Goal: Navigation & Orientation: Find specific page/section

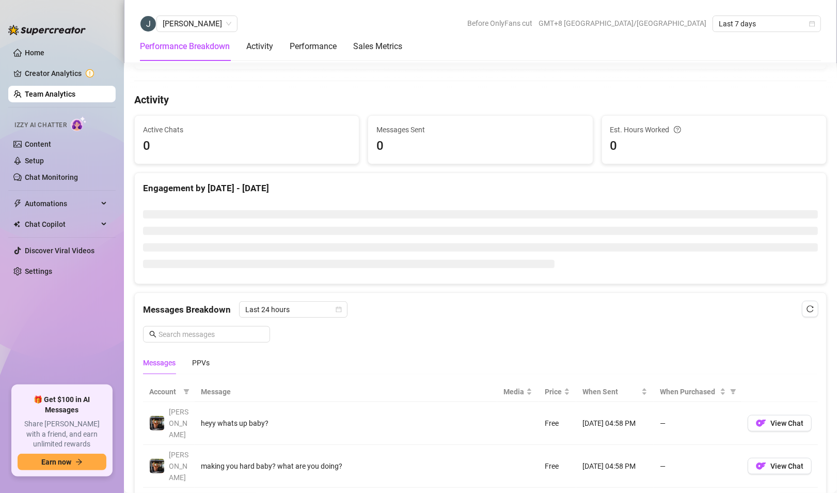
scroll to position [318, 0]
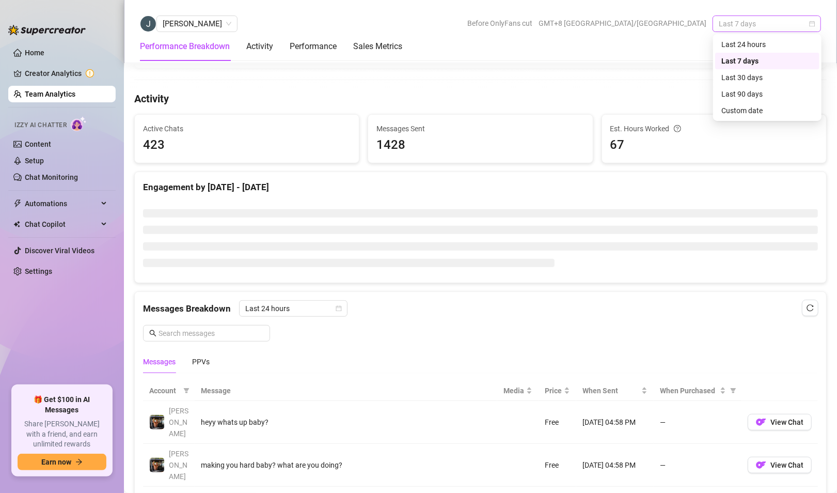
click at [739, 18] on span "Last 7 days" at bounding box center [767, 23] width 96 height 15
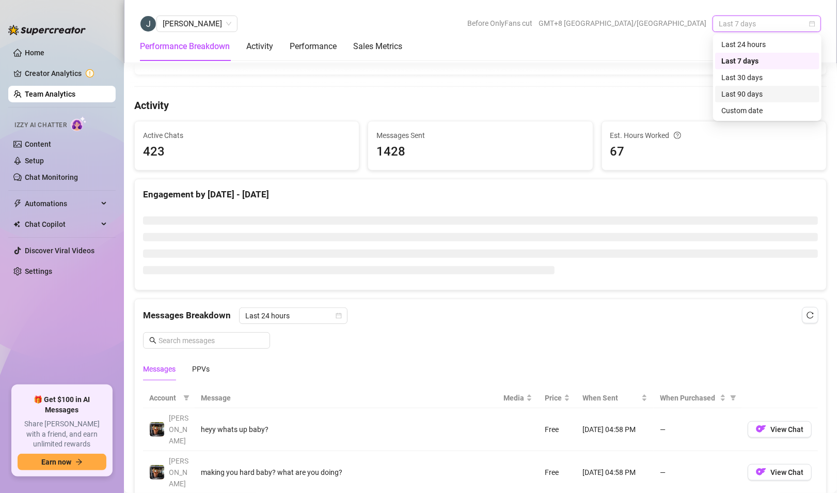
scroll to position [325, 0]
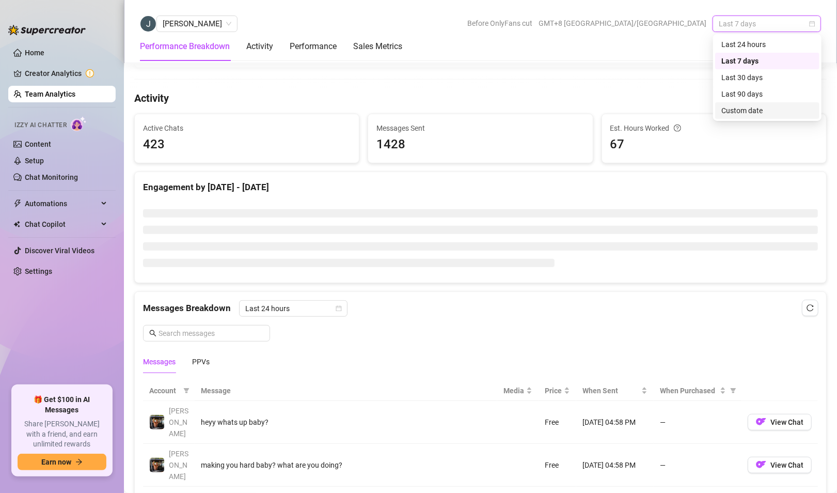
click at [735, 112] on div "Custom date" at bounding box center [768, 110] width 92 height 11
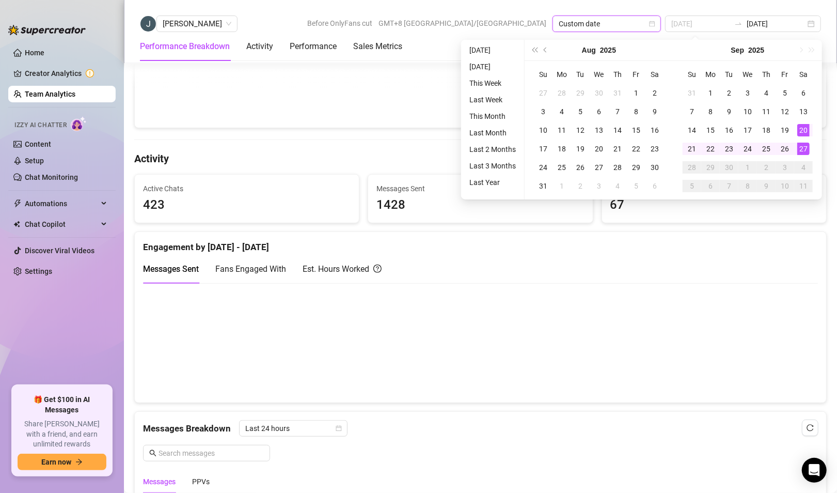
type input "2025-09-27"
click at [801, 149] on div "27" at bounding box center [804, 149] width 12 height 12
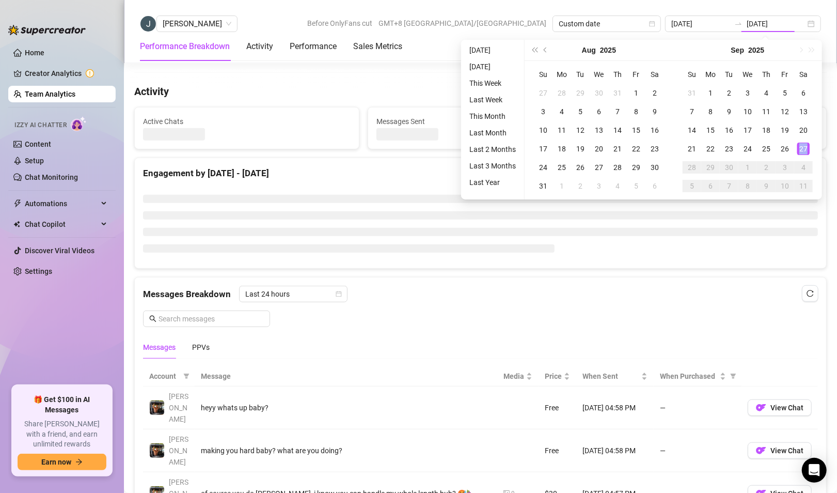
type input "2025-09-27"
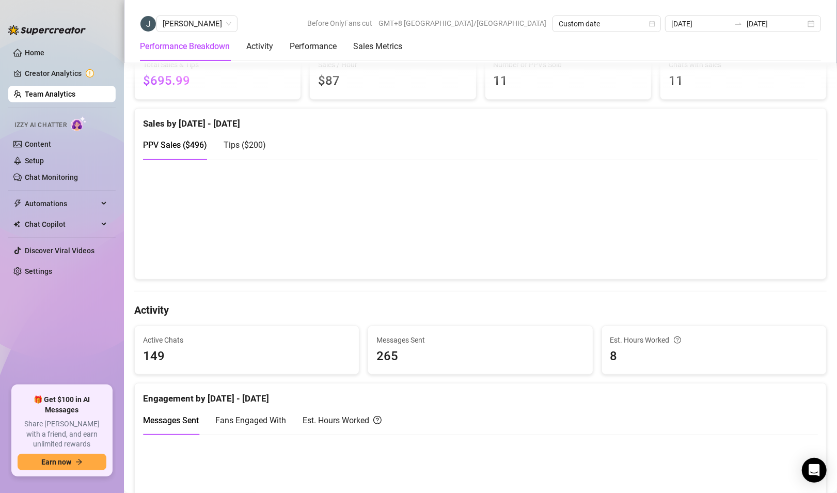
scroll to position [159, 0]
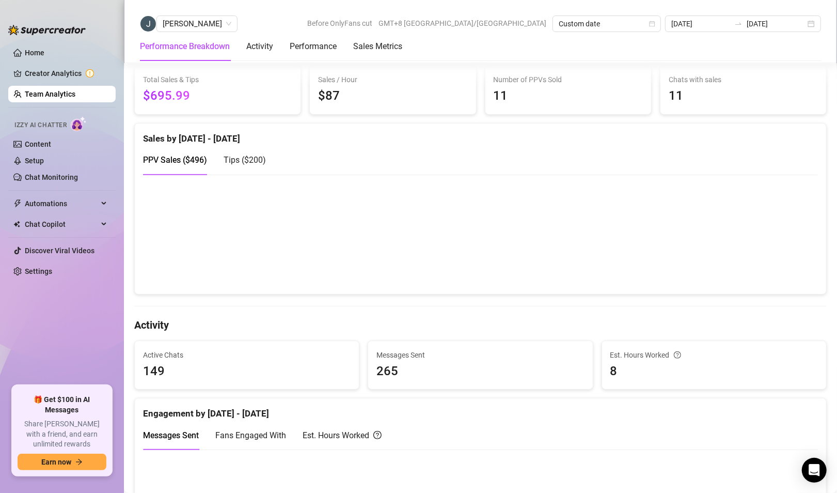
click at [263, 158] on span "Tips ( $200 )" at bounding box center [245, 160] width 42 height 10
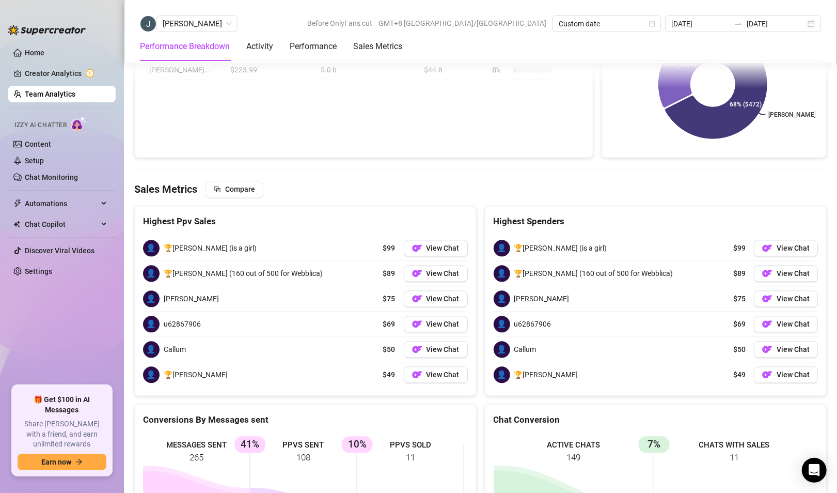
scroll to position [1368, 0]
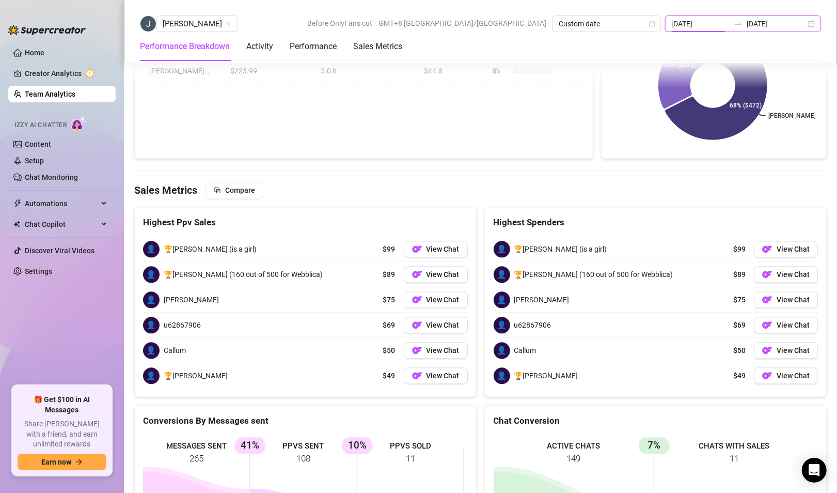
click at [707, 22] on input "2025-09-27" at bounding box center [701, 23] width 59 height 11
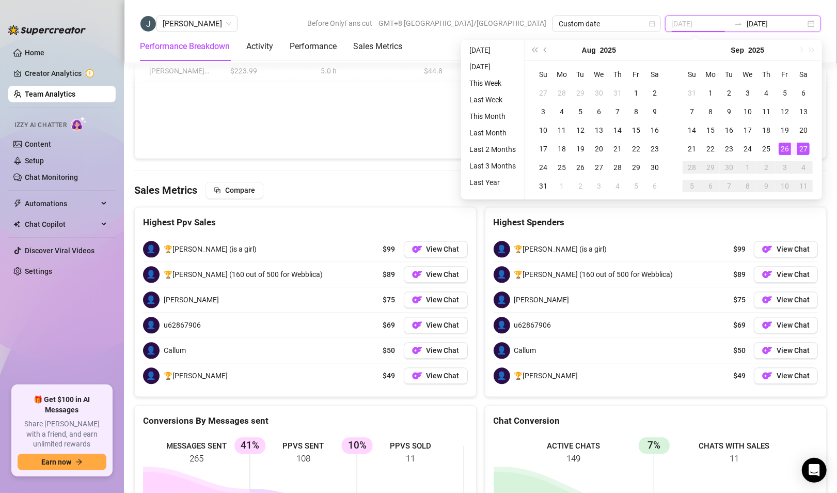
type input "2025-09-26"
click at [785, 148] on div "26" at bounding box center [785, 149] width 12 height 12
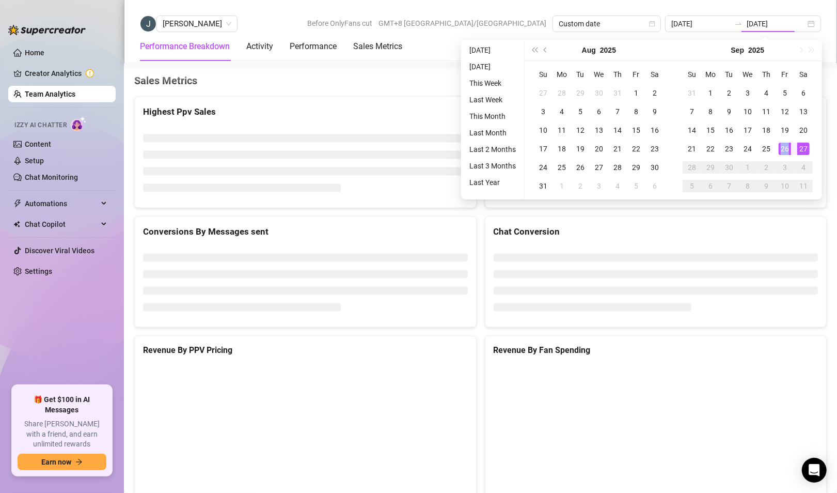
type input "2025-09-26"
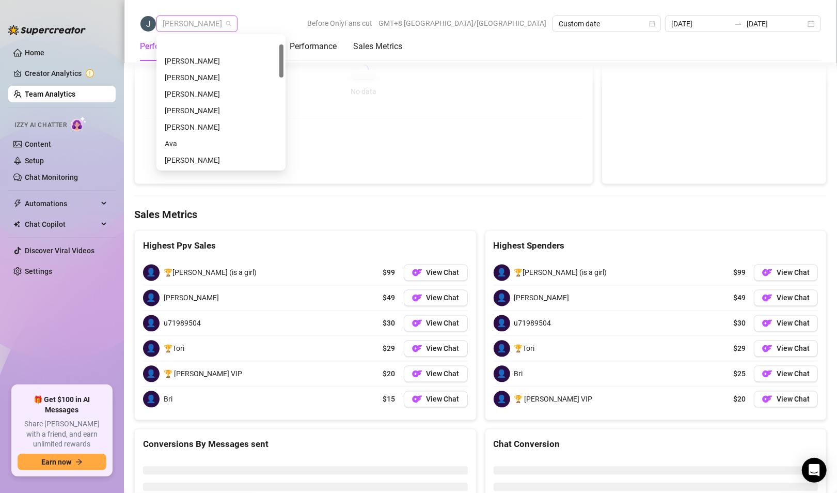
scroll to position [33, 0]
click at [207, 18] on span "[PERSON_NAME]" at bounding box center [197, 23] width 69 height 15
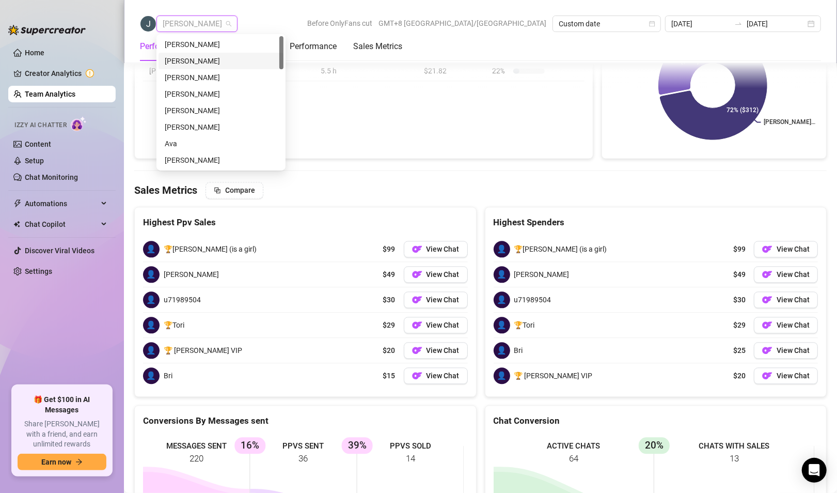
scroll to position [3, 0]
click at [218, 41] on div "Sean Carino" at bounding box center [221, 41] width 113 height 11
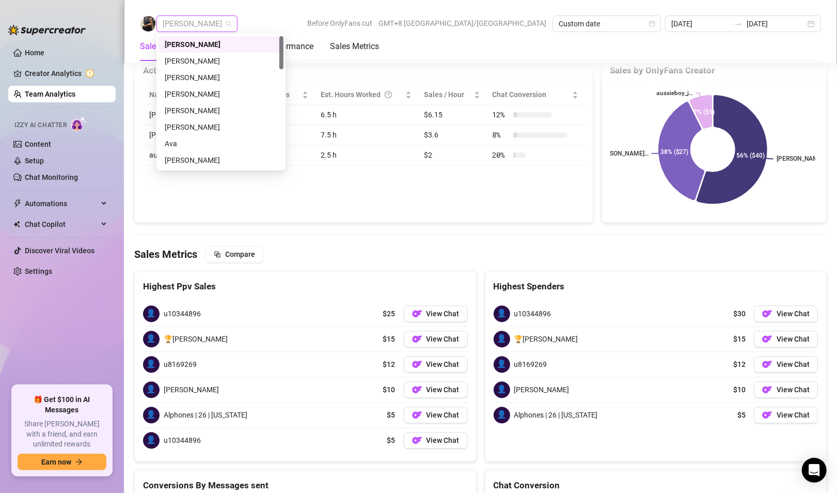
click at [200, 27] on span "Sean Carino" at bounding box center [197, 23] width 69 height 15
click at [207, 75] on div "Charmaine Javillonar" at bounding box center [221, 77] width 113 height 11
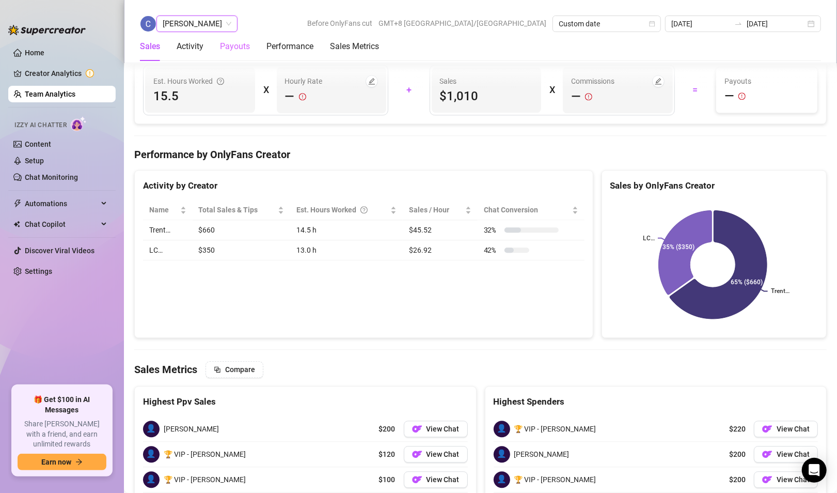
scroll to position [1501, 0]
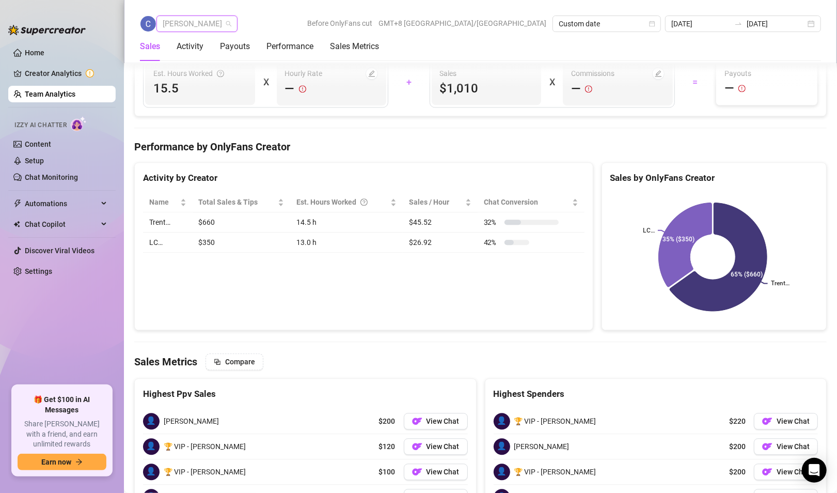
click at [193, 17] on span "Charmaine Javillonar" at bounding box center [197, 23] width 69 height 15
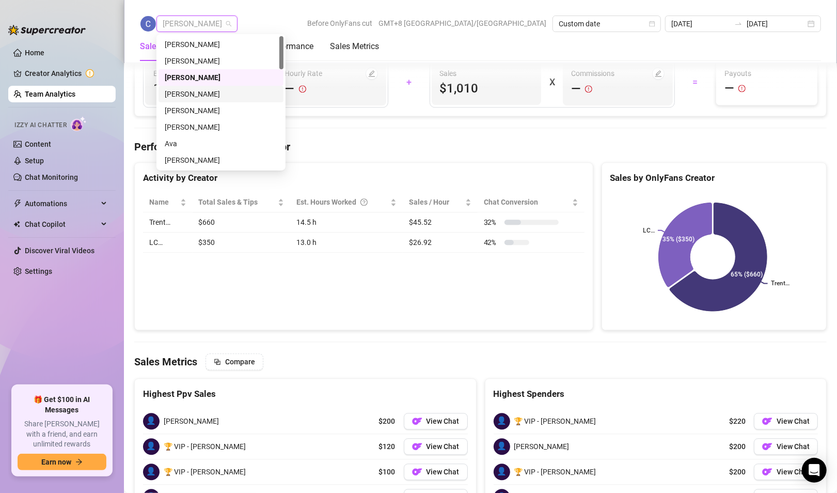
click at [188, 89] on div "Jayson Roa" at bounding box center [221, 93] width 113 height 11
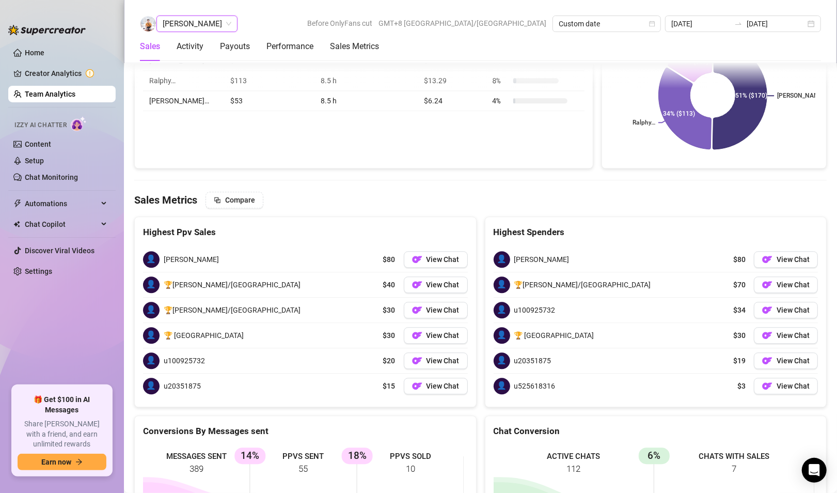
scroll to position [1563, 0]
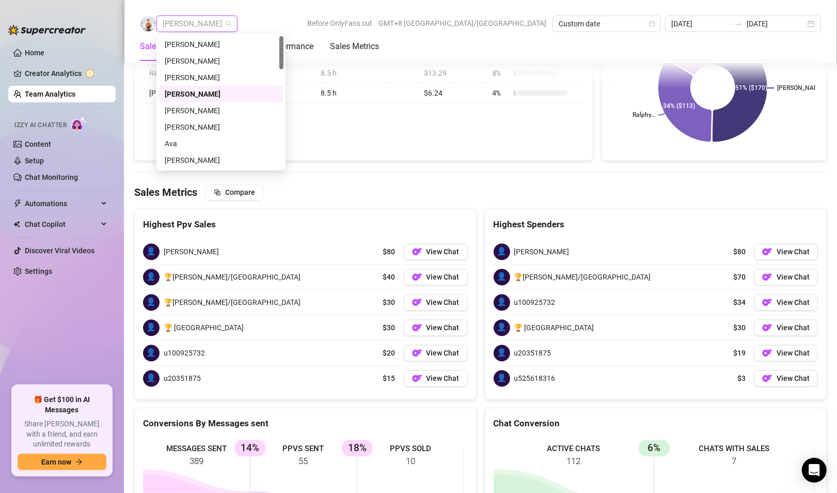
click at [191, 21] on span "Jayson Roa" at bounding box center [197, 23] width 69 height 15
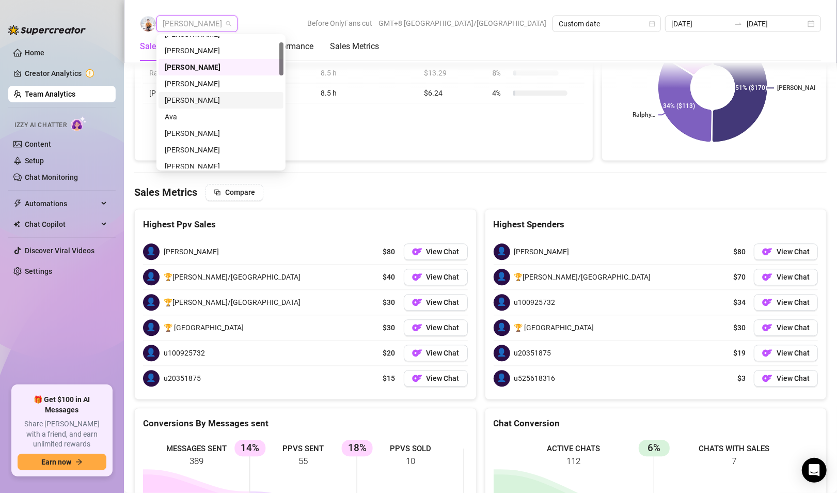
scroll to position [27, 0]
click at [186, 132] on div "Chloe Louise" at bounding box center [221, 132] width 113 height 11
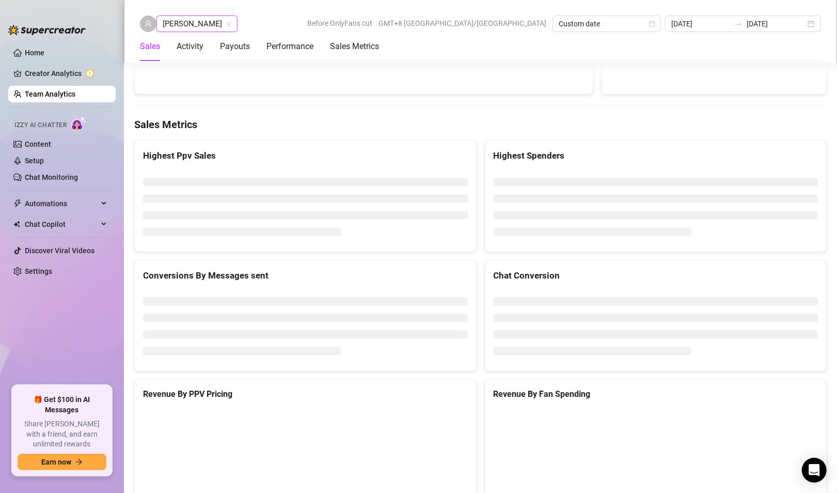
scroll to position [1298, 0]
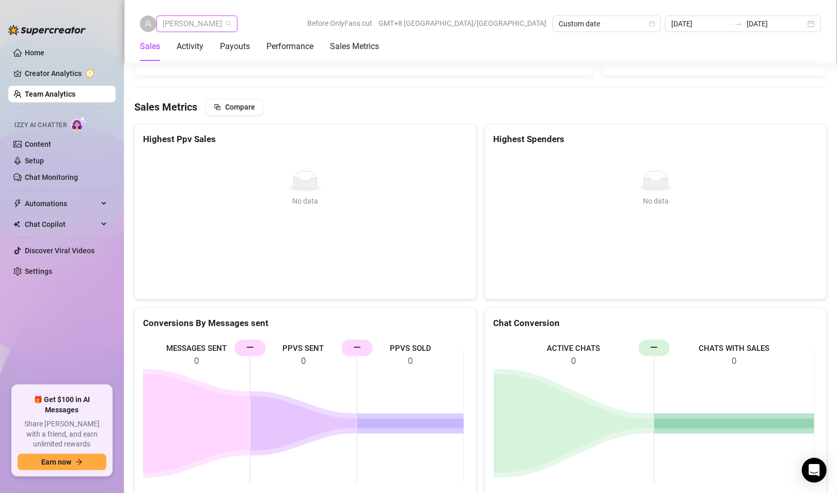
click at [195, 27] on span "Chloe Louise" at bounding box center [197, 23] width 69 height 15
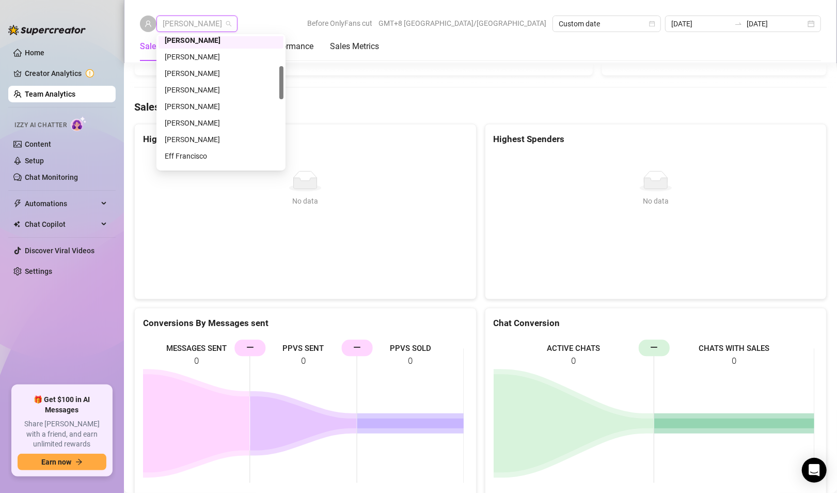
scroll to position [120, 0]
click at [184, 52] on div "Enrique S." at bounding box center [221, 56] width 113 height 11
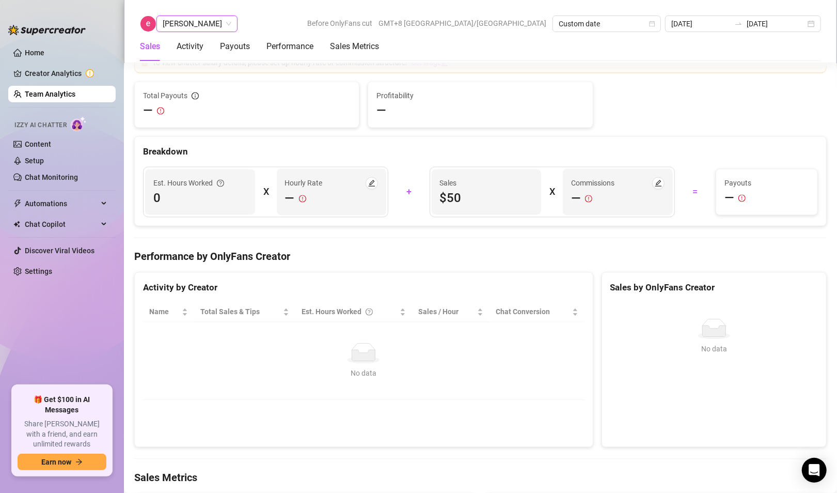
scroll to position [1594, 0]
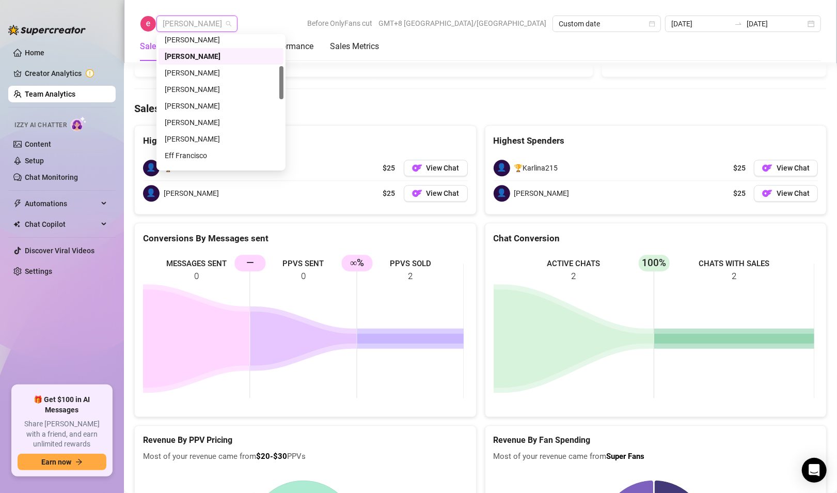
click at [180, 23] on span "Enrique S." at bounding box center [197, 23] width 69 height 15
click at [199, 72] on div "[PERSON_NAME]" at bounding box center [221, 72] width 113 height 11
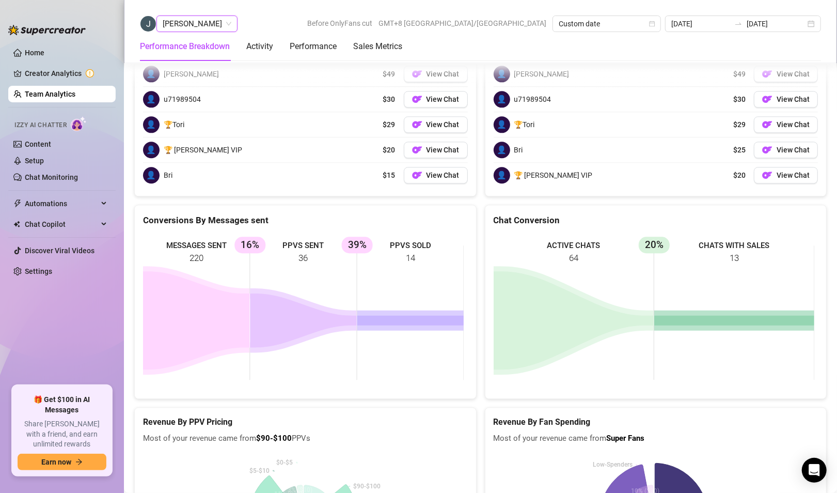
scroll to position [1356, 0]
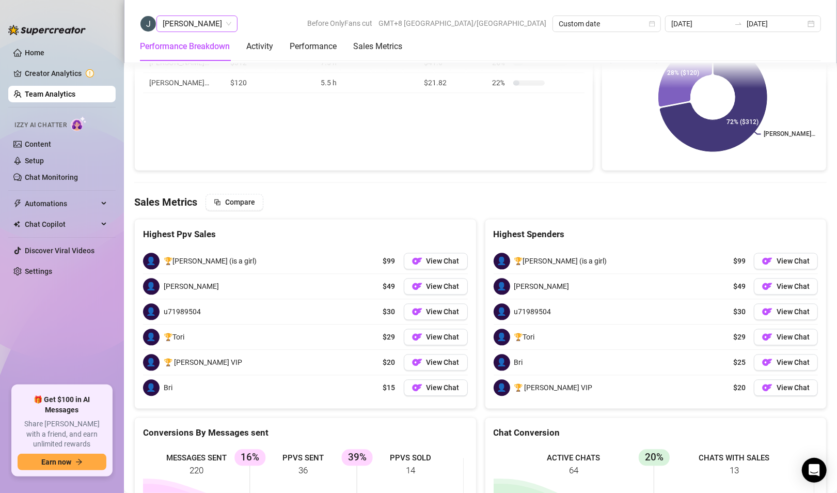
click at [186, 27] on span "[PERSON_NAME]" at bounding box center [197, 23] width 69 height 15
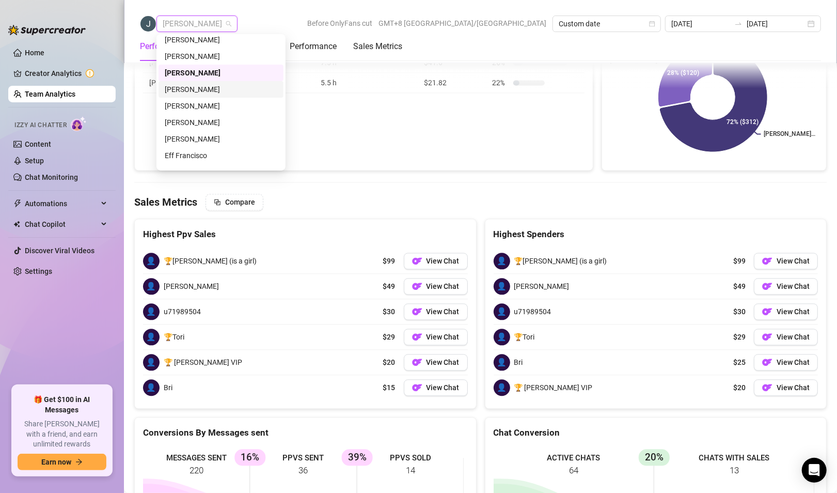
click at [193, 92] on div "Frank Vincent Coco" at bounding box center [221, 89] width 113 height 11
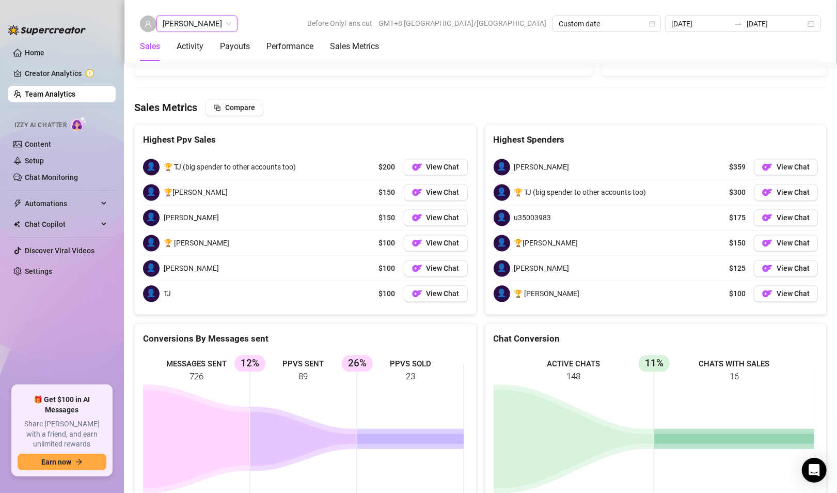
scroll to position [1299, 0]
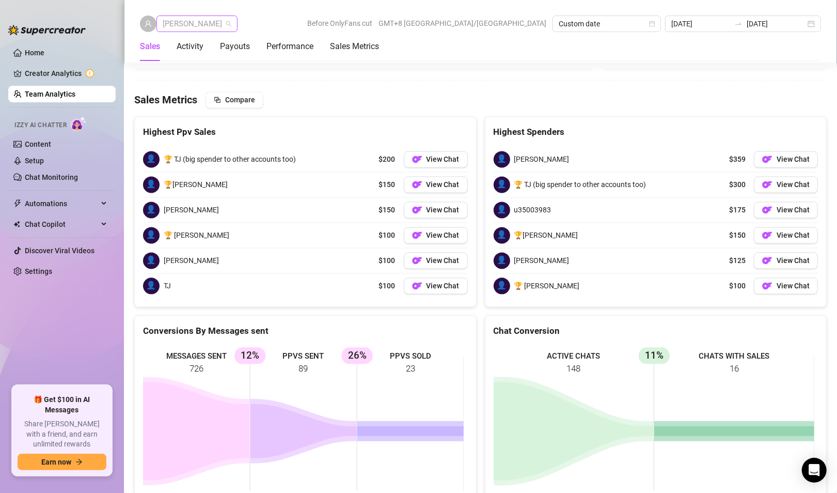
click at [215, 29] on span "Frank Vincent Coco" at bounding box center [197, 23] width 69 height 15
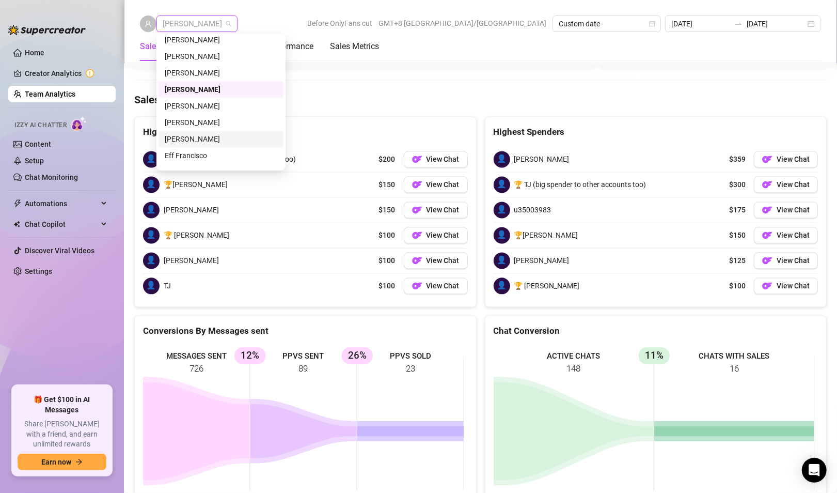
click at [185, 143] on div "Rupert T." at bounding box center [221, 138] width 113 height 11
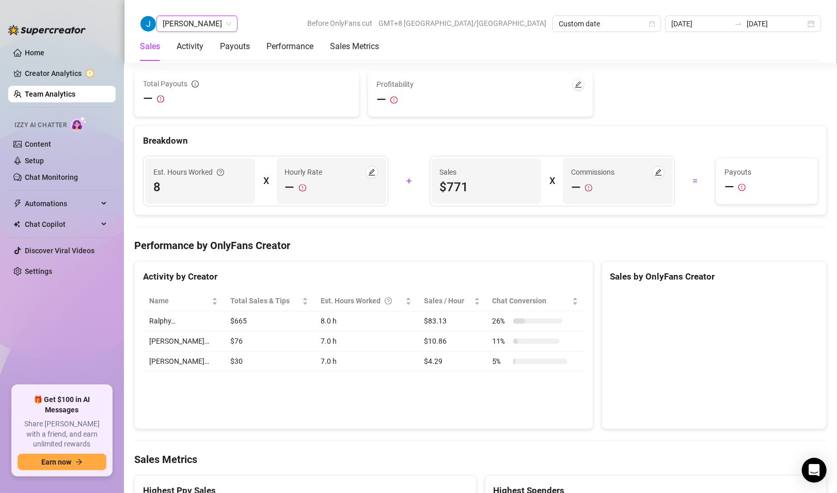
scroll to position [1563, 0]
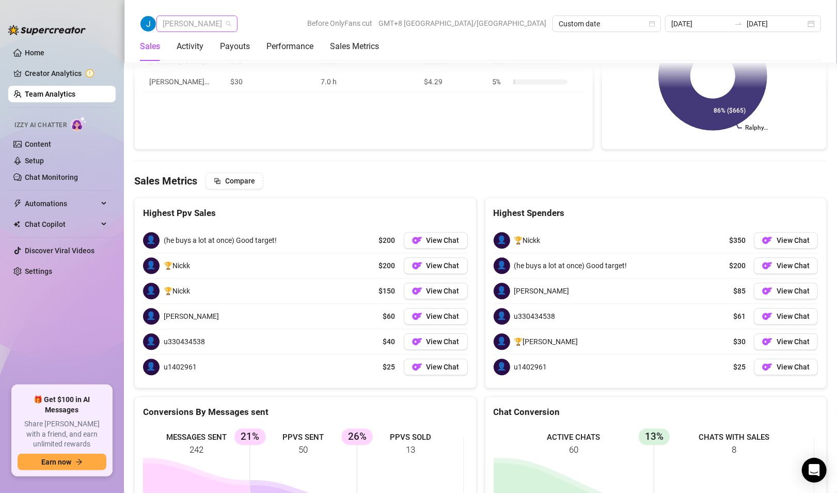
click at [163, 18] on span "Rupert T." at bounding box center [197, 23] width 69 height 15
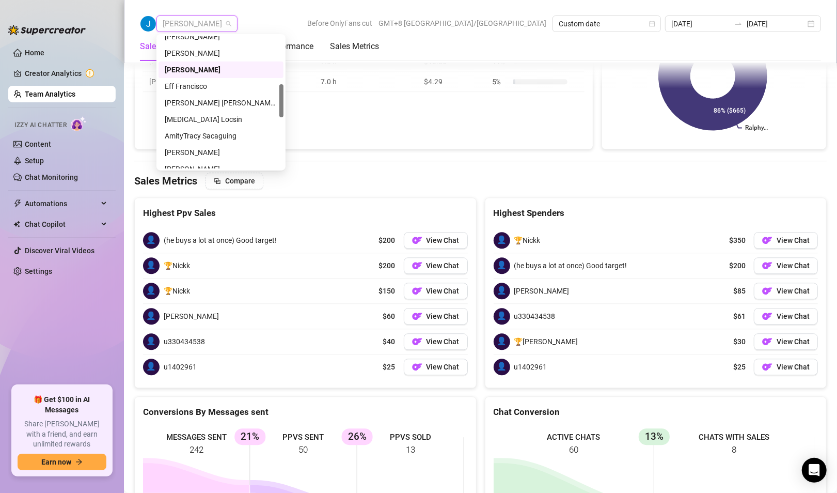
scroll to position [192, 0]
click at [199, 83] on div "Eff Francisco" at bounding box center [221, 84] width 113 height 11
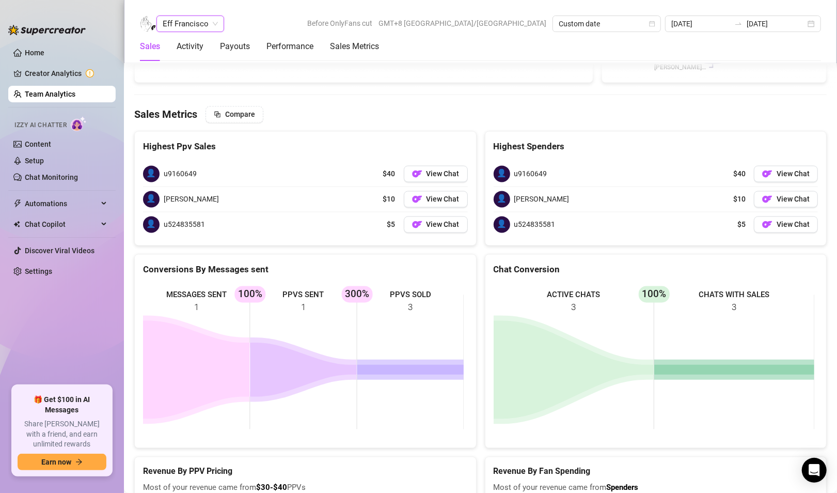
scroll to position [1264, 0]
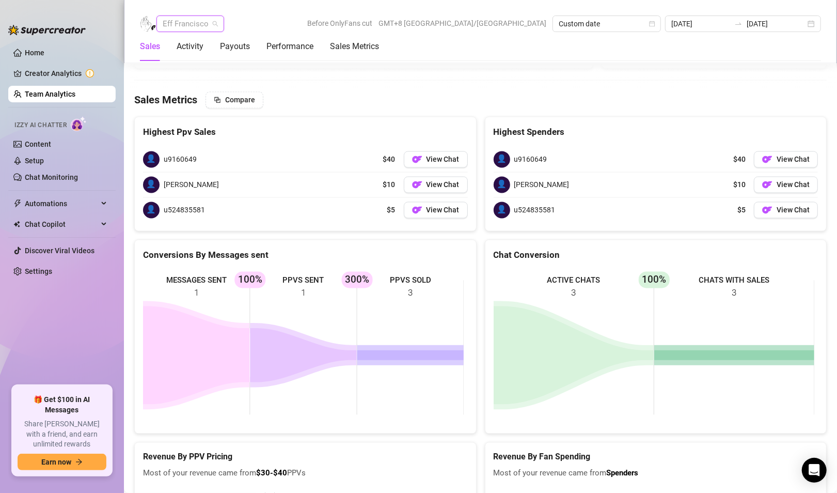
click at [166, 23] on span "Eff Francisco" at bounding box center [190, 23] width 55 height 15
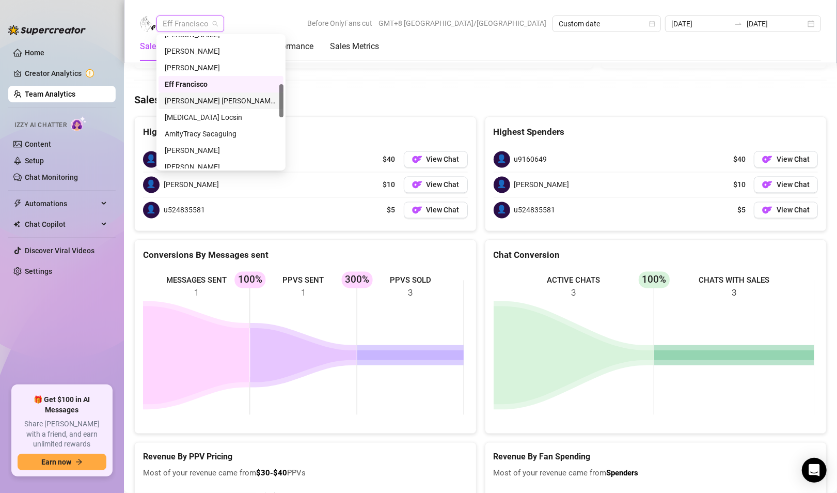
click at [175, 105] on div "Rick Gino Tarcena" at bounding box center [221, 100] width 113 height 11
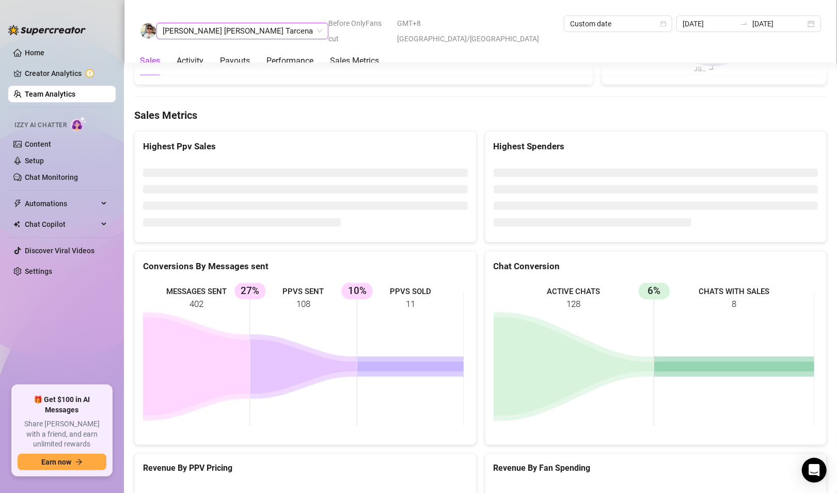
scroll to position [1560, 0]
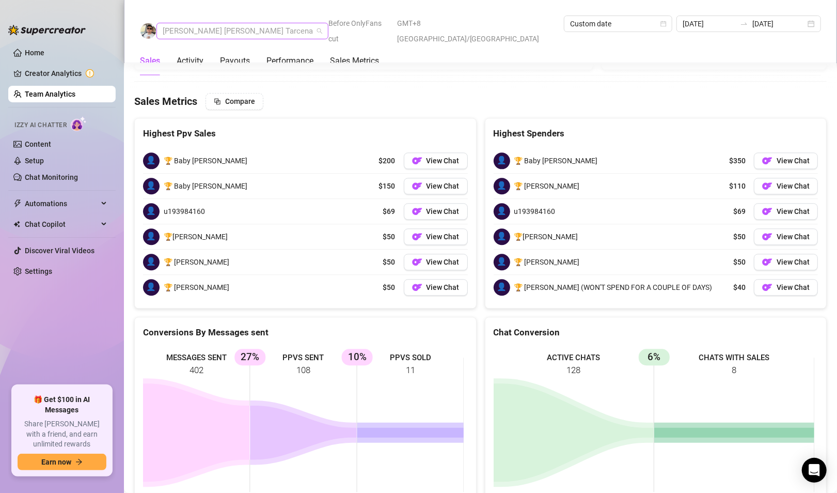
click at [202, 23] on span "Rick Gino Tarcena" at bounding box center [243, 30] width 160 height 15
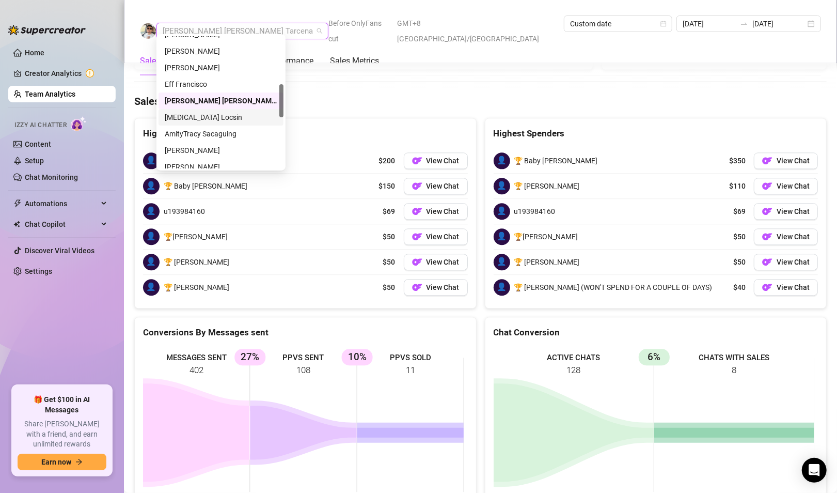
click at [199, 118] on div "Exon Locsin" at bounding box center [221, 117] width 113 height 11
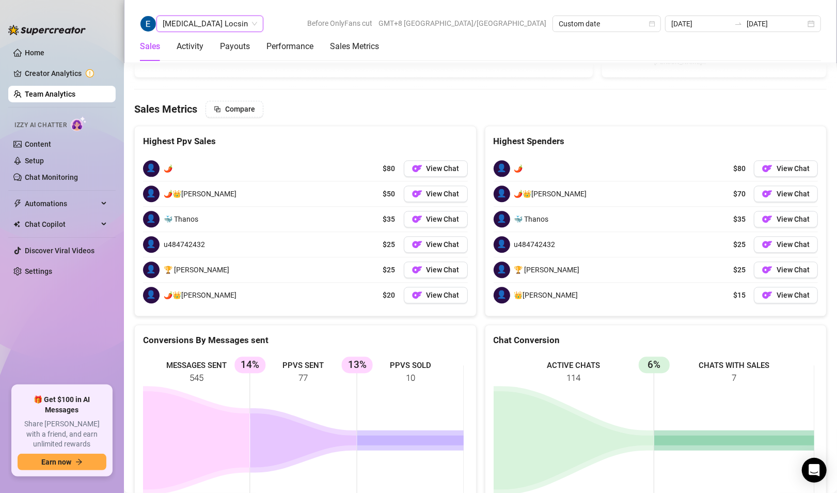
scroll to position [1549, 0]
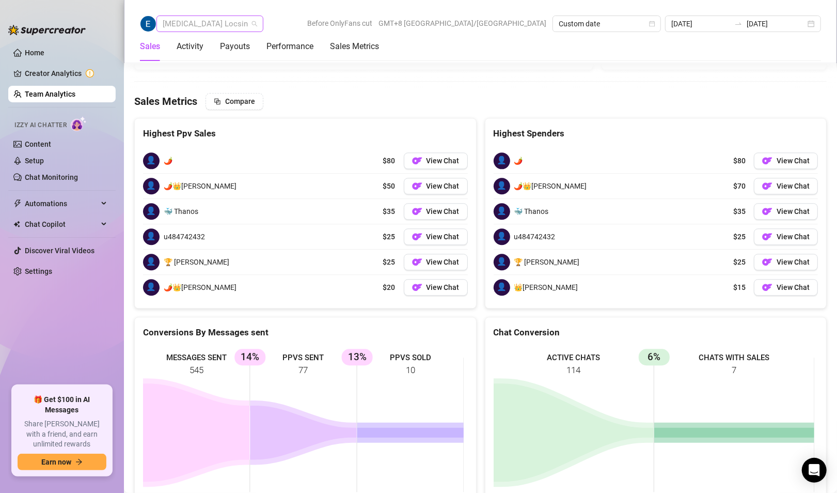
click at [208, 29] on span "Exon Locsin" at bounding box center [210, 23] width 95 height 15
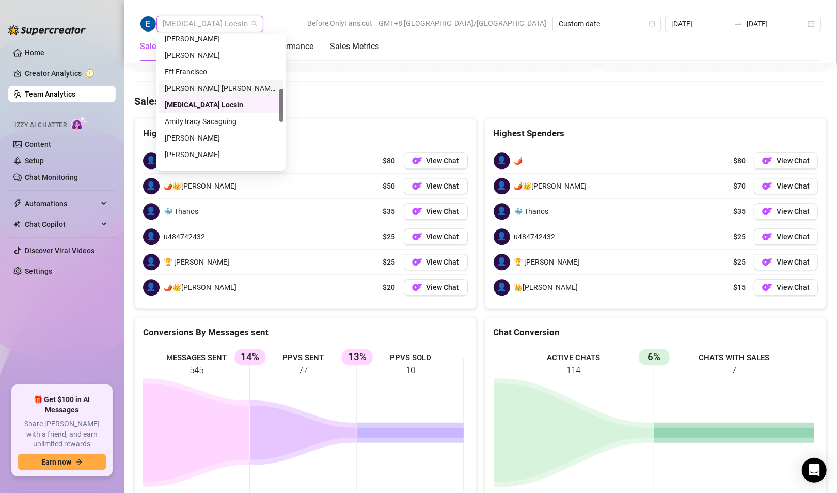
scroll to position [212, 0]
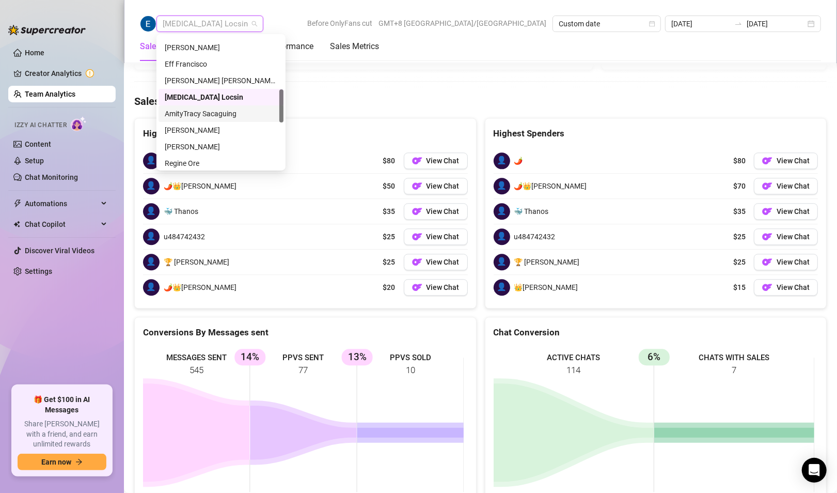
click at [211, 117] on div "AmityTracy Sacaguing" at bounding box center [221, 113] width 113 height 11
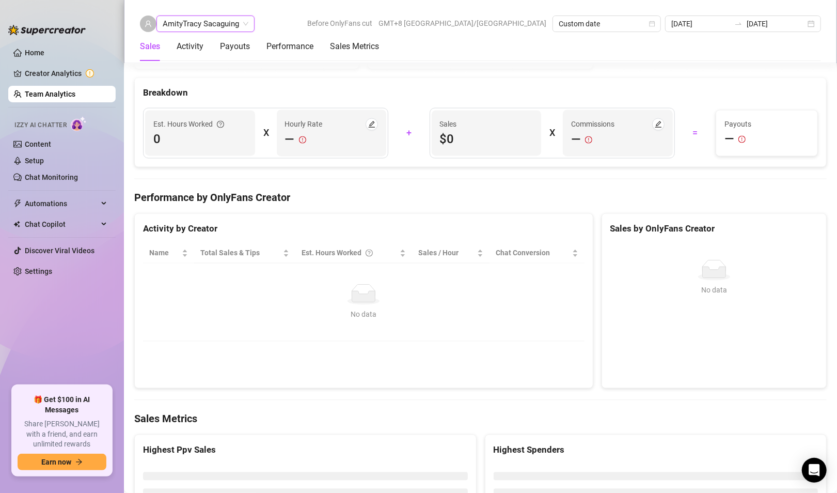
scroll to position [1535, 0]
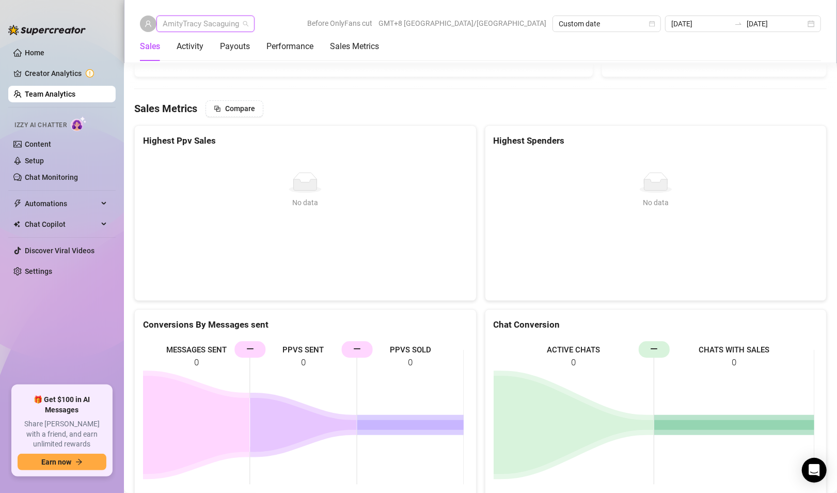
click at [214, 26] on span "AmityTracy Sacaguing" at bounding box center [206, 23] width 86 height 15
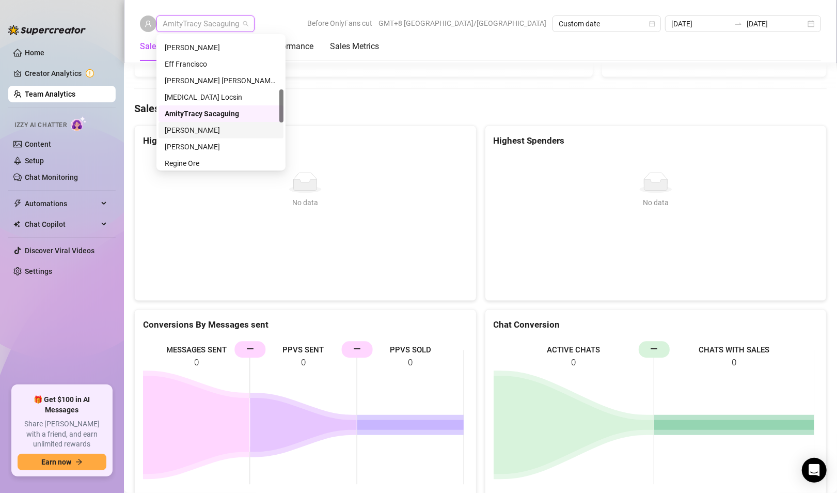
click at [207, 130] on div "Mary Jane Moreno" at bounding box center [221, 129] width 113 height 11
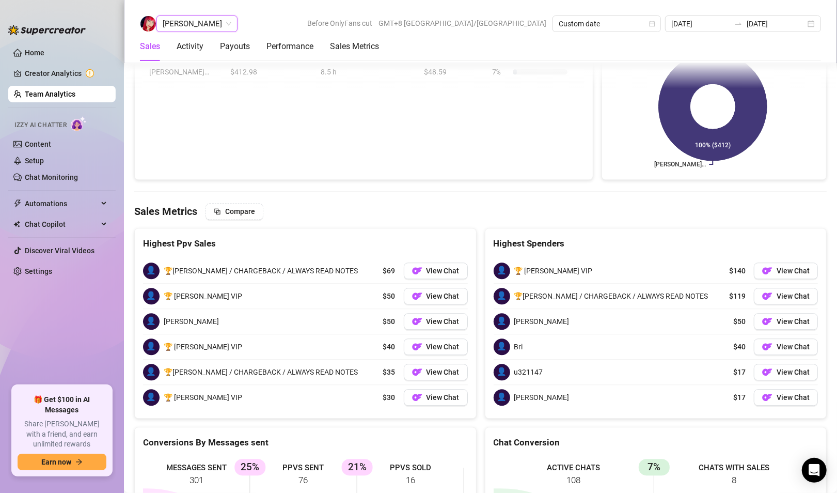
scroll to position [1574, 0]
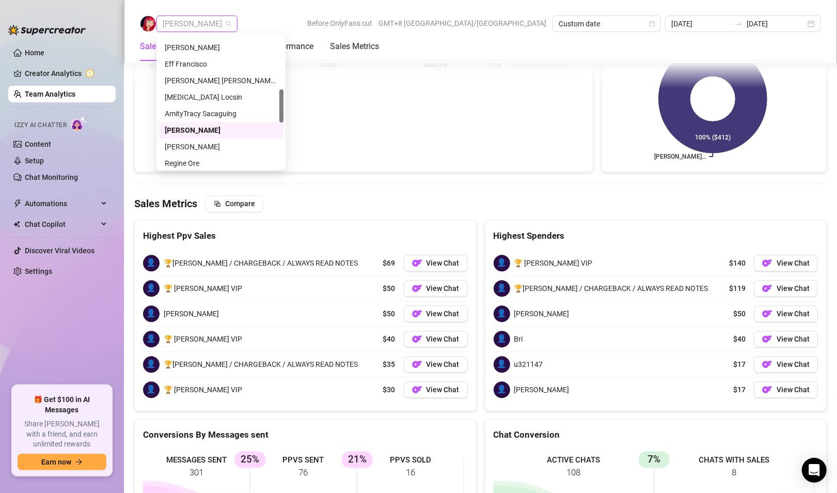
click at [204, 27] on span "Mary Jane Moreno" at bounding box center [197, 23] width 69 height 15
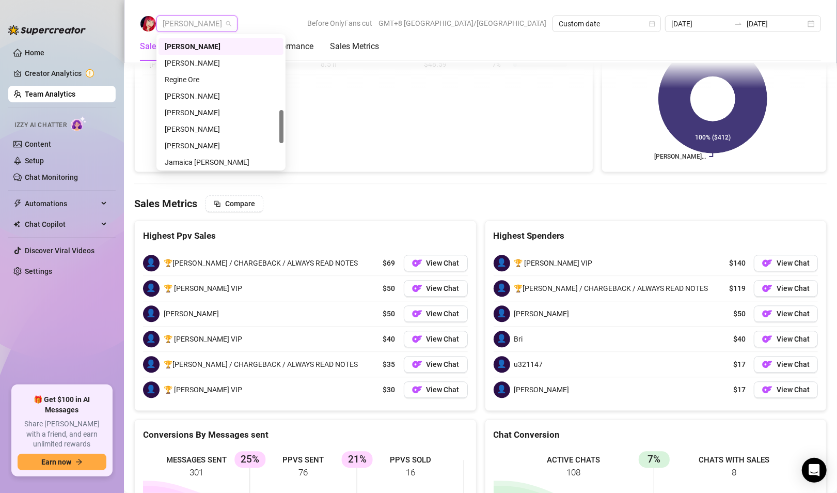
scroll to position [296, 0]
click at [190, 81] on div "Regine Ore" at bounding box center [221, 78] width 113 height 11
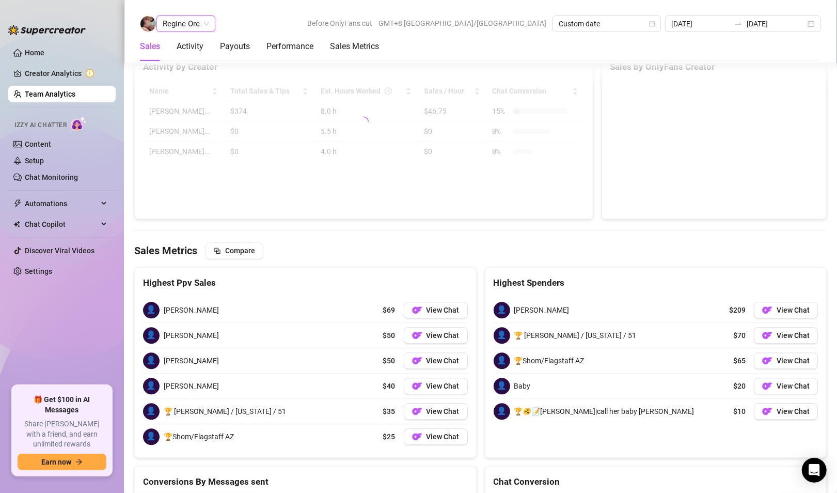
scroll to position [1542, 0]
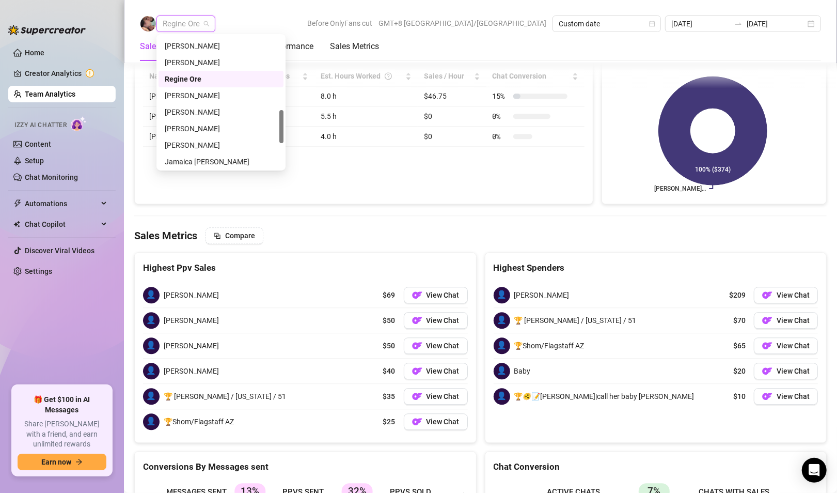
click at [191, 28] on span "Regine Ore" at bounding box center [186, 23] width 46 height 15
click at [195, 94] on div "Adrian Custodio" at bounding box center [221, 95] width 113 height 11
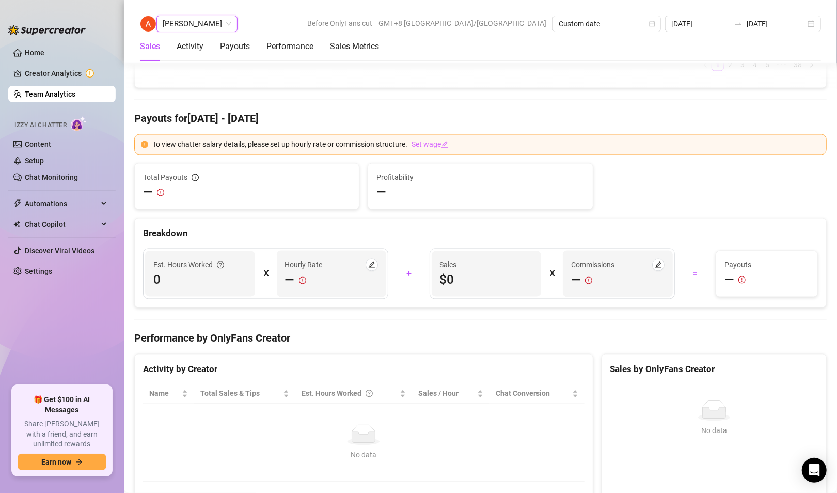
scroll to position [1642, 0]
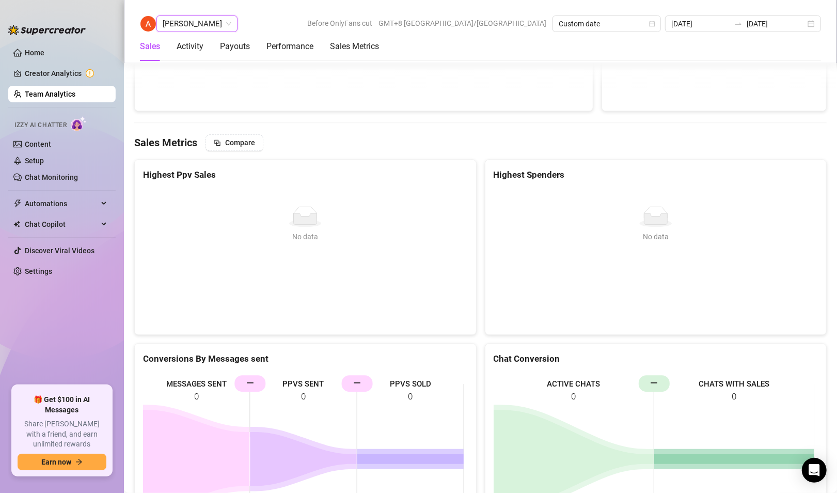
click at [207, 13] on div "Adrian Custodio Adrian Custodio Before OnlyFans cut GMT+8 Asia/Taipei Custom da…" at bounding box center [480, 31] width 713 height 63
click at [208, 21] on span "Adrian Custodio" at bounding box center [197, 23] width 69 height 15
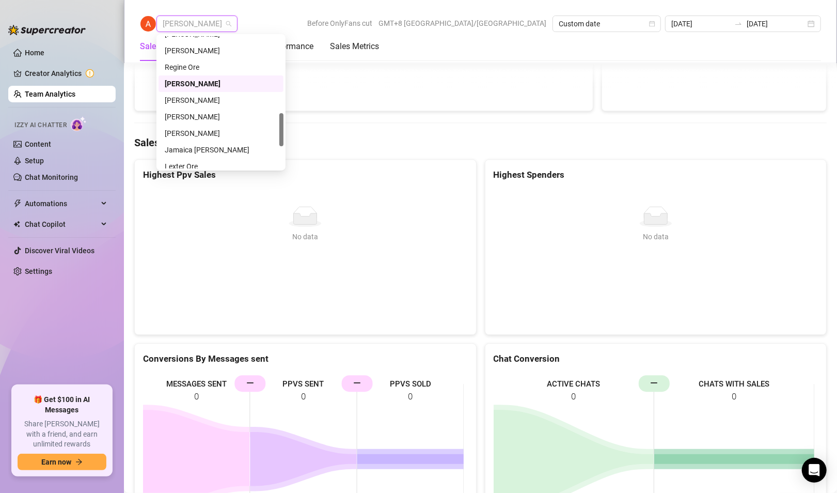
scroll to position [310, 0]
click at [208, 96] on div "Arianna Aguilar" at bounding box center [221, 97] width 113 height 11
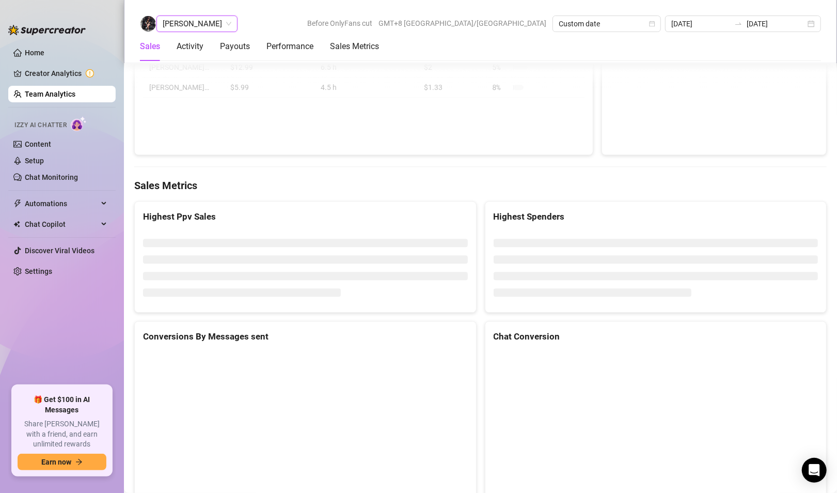
scroll to position [1607, 0]
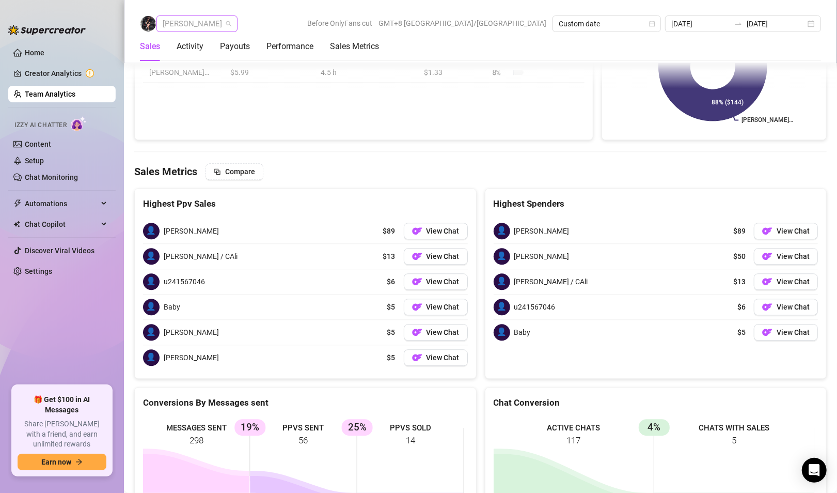
click at [192, 18] on span "Arianna Aguilar" at bounding box center [197, 23] width 69 height 15
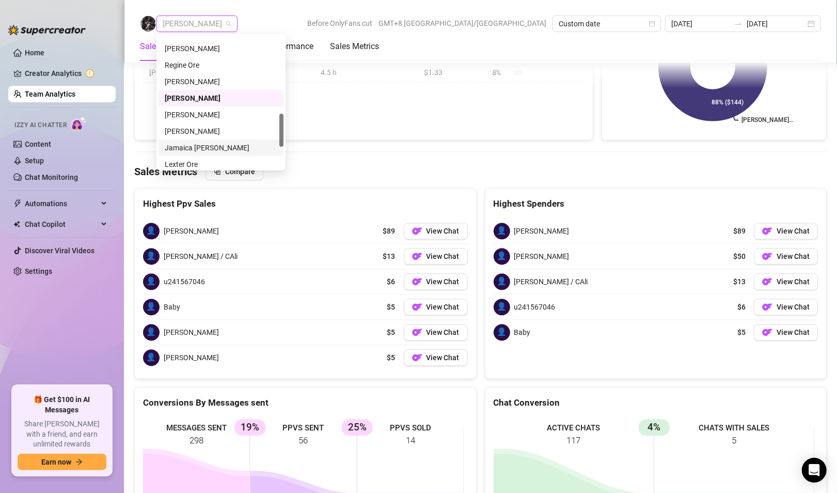
click at [208, 146] on div "Jamaica Hurtado" at bounding box center [221, 147] width 113 height 11
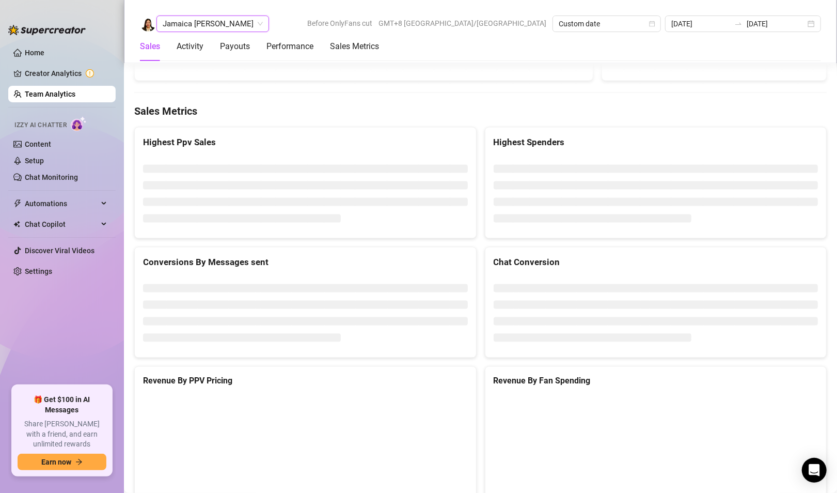
scroll to position [1298, 0]
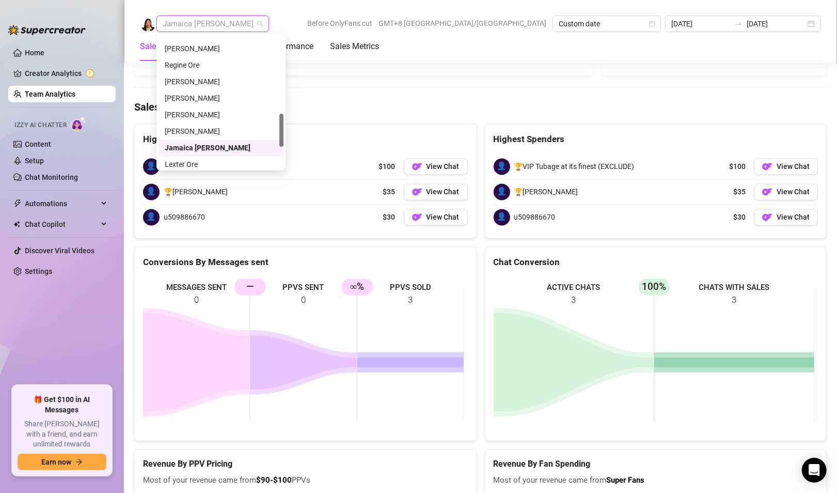
click at [199, 25] on span "Jamaica Hurtado" at bounding box center [213, 23] width 100 height 15
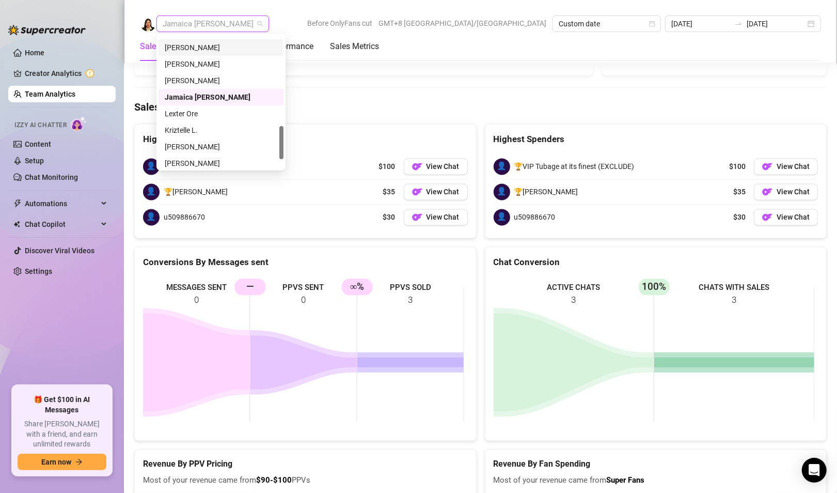
scroll to position [362, 0]
click at [186, 116] on div "Lexter Ore" at bounding box center [221, 111] width 113 height 11
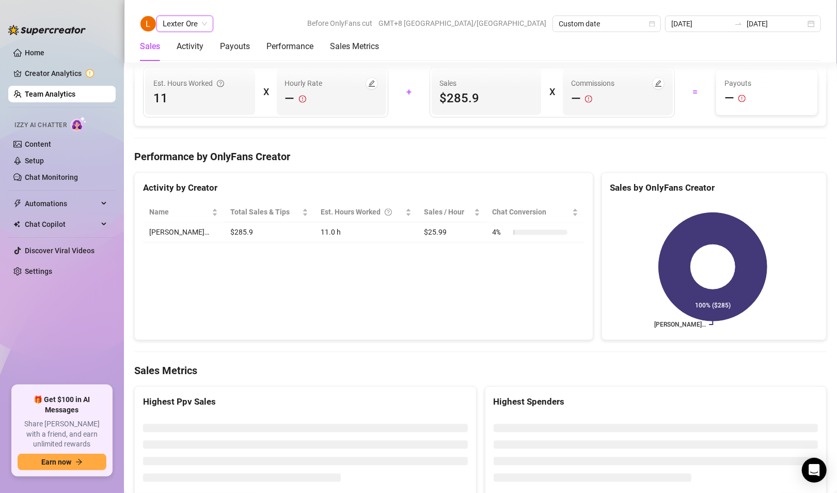
scroll to position [1501, 0]
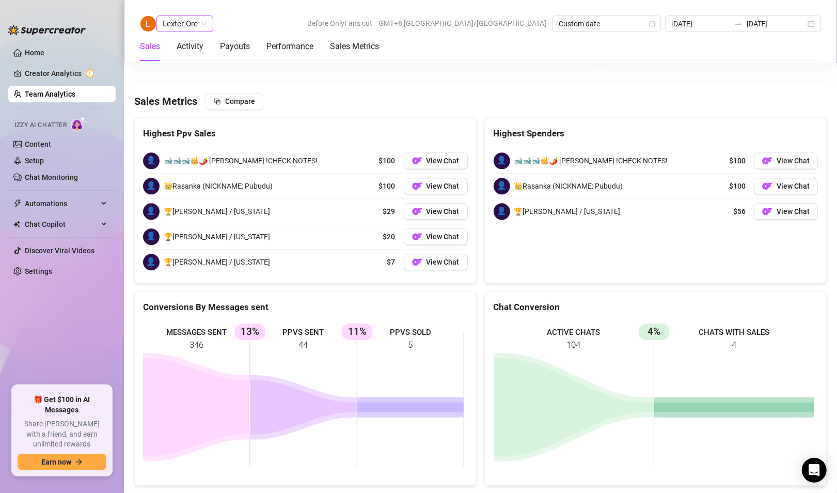
click at [169, 23] on span "Lexter Ore" at bounding box center [185, 23] width 44 height 15
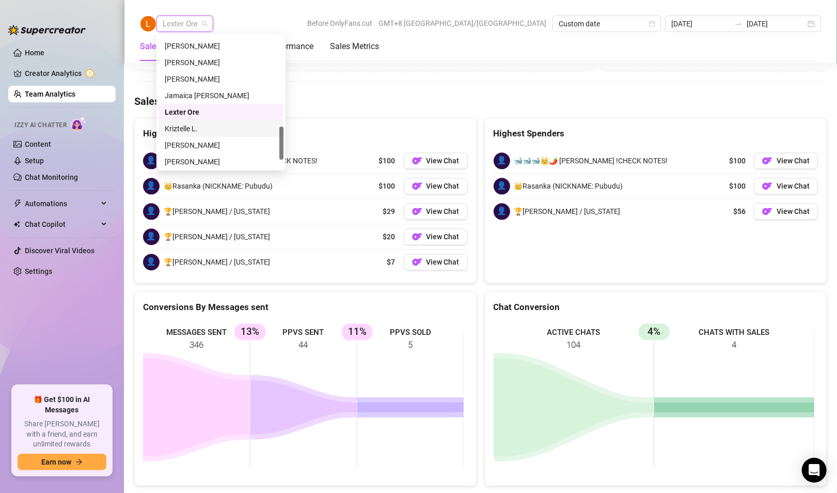
click at [188, 127] on div "Kriztelle L." at bounding box center [221, 128] width 113 height 11
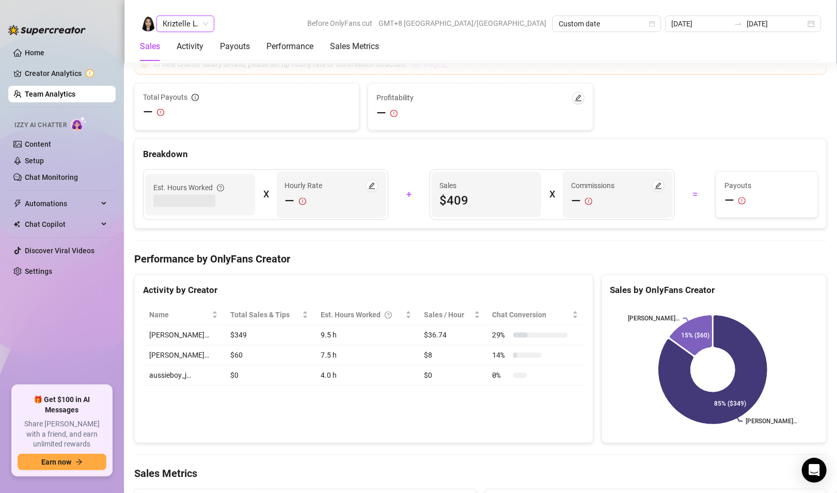
scroll to position [1677, 0]
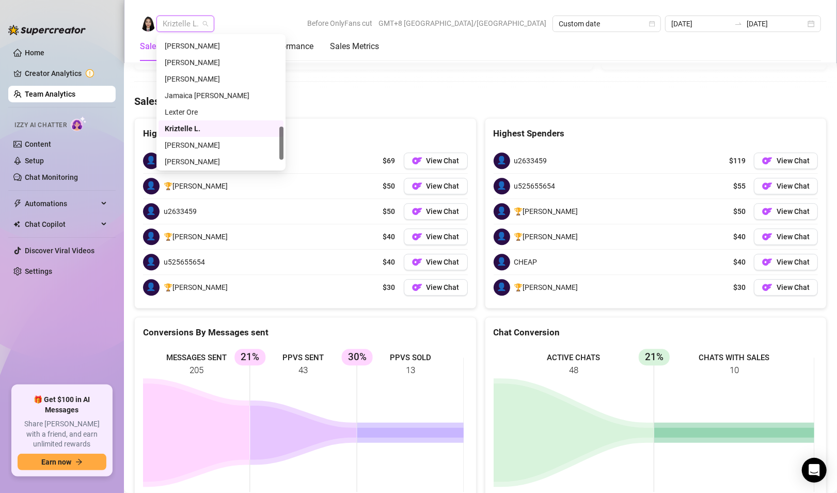
click at [192, 25] on span "Kriztelle L." at bounding box center [185, 23] width 45 height 15
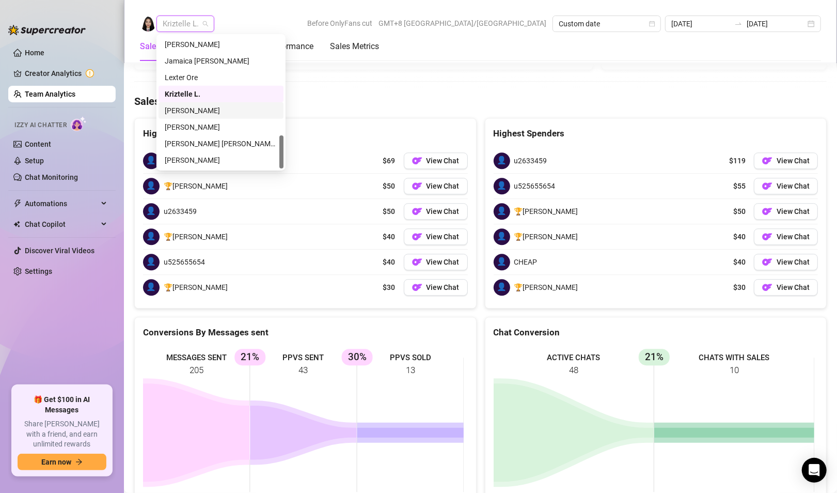
click at [194, 112] on div "Mariane Subia" at bounding box center [221, 110] width 113 height 11
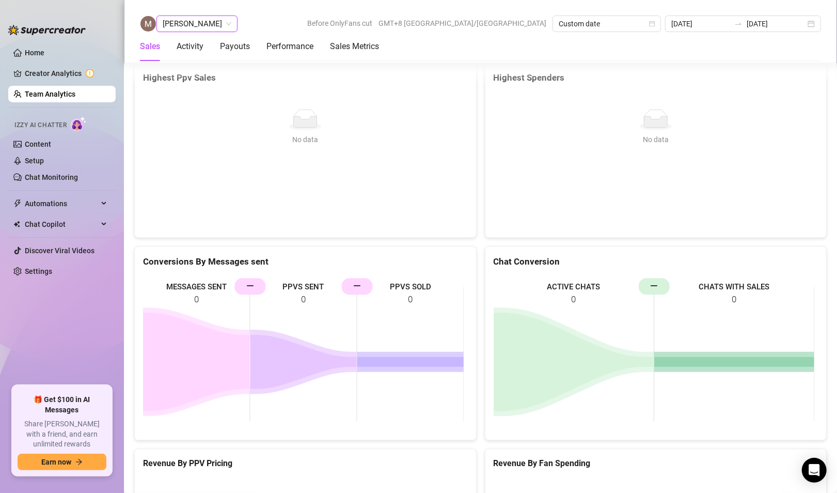
scroll to position [1360, 0]
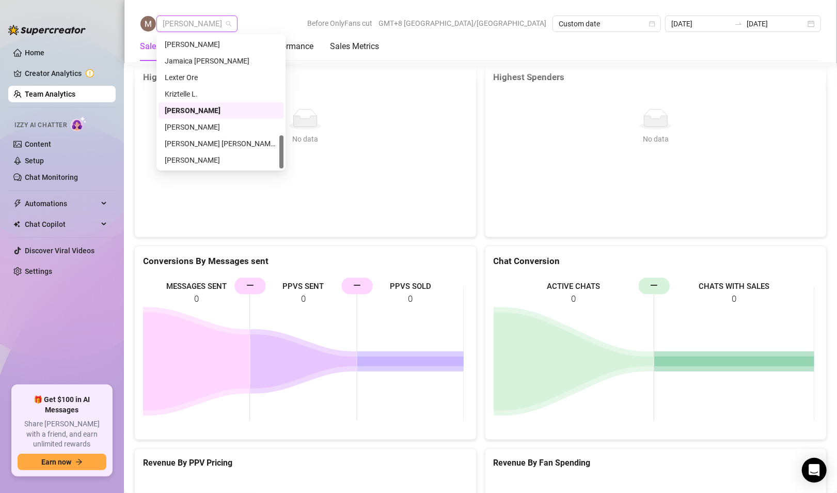
click at [212, 26] on span "Mariane Subia" at bounding box center [197, 23] width 69 height 15
click at [182, 129] on div "Anjo Ty" at bounding box center [221, 126] width 113 height 11
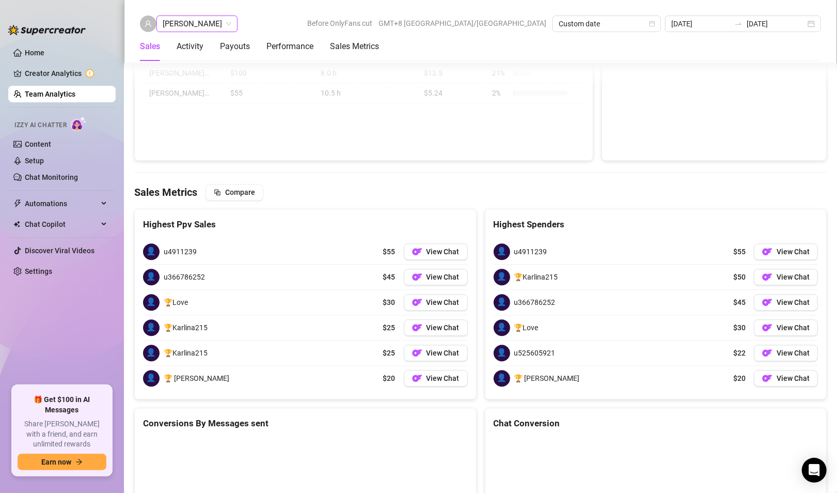
scroll to position [1594, 0]
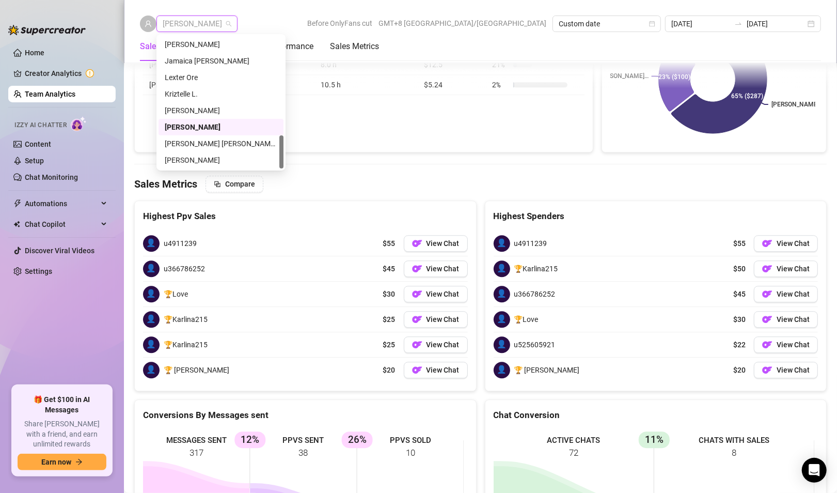
click at [192, 30] on span "Anjo Ty" at bounding box center [197, 23] width 69 height 15
click at [199, 143] on div "Ric John Derell Tayre" at bounding box center [221, 143] width 113 height 11
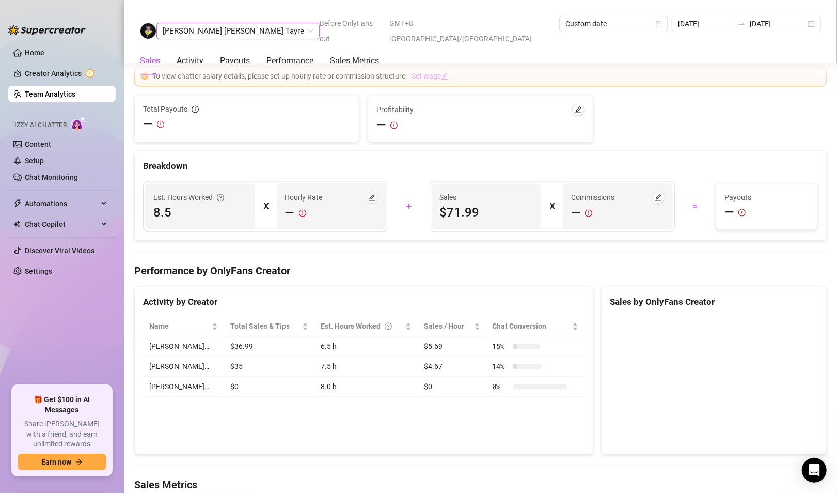
scroll to position [1675, 0]
